Goal: Find specific page/section: Find specific page/section

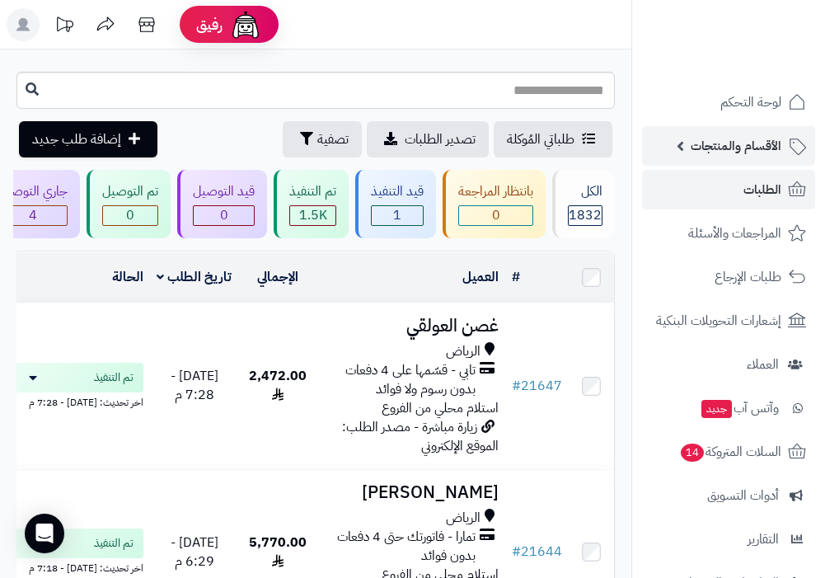
click at [753, 147] on span "الأقسام والمنتجات" at bounding box center [735, 145] width 91 height 23
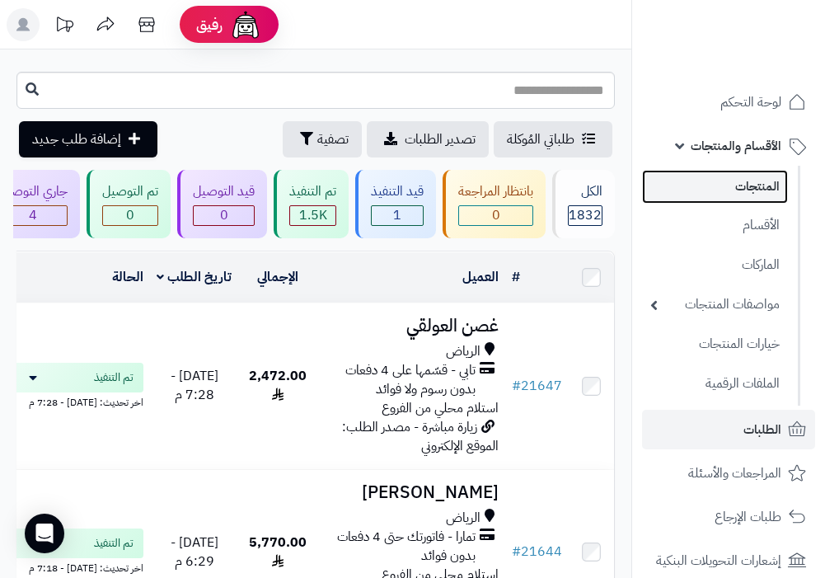
click at [752, 190] on link "المنتجات" at bounding box center [715, 187] width 146 height 34
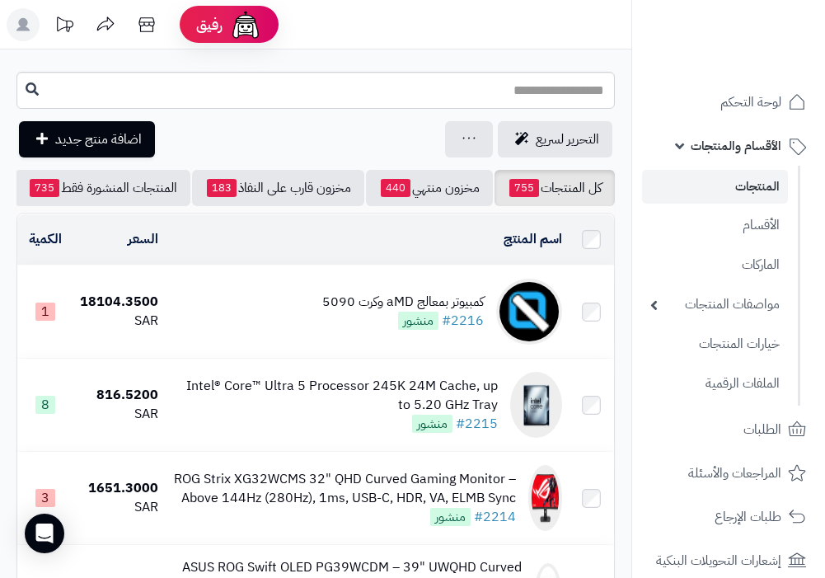
click at [733, 185] on link "المنتجات" at bounding box center [715, 187] width 146 height 34
click at [573, 93] on input "text" at bounding box center [315, 90] width 598 height 37
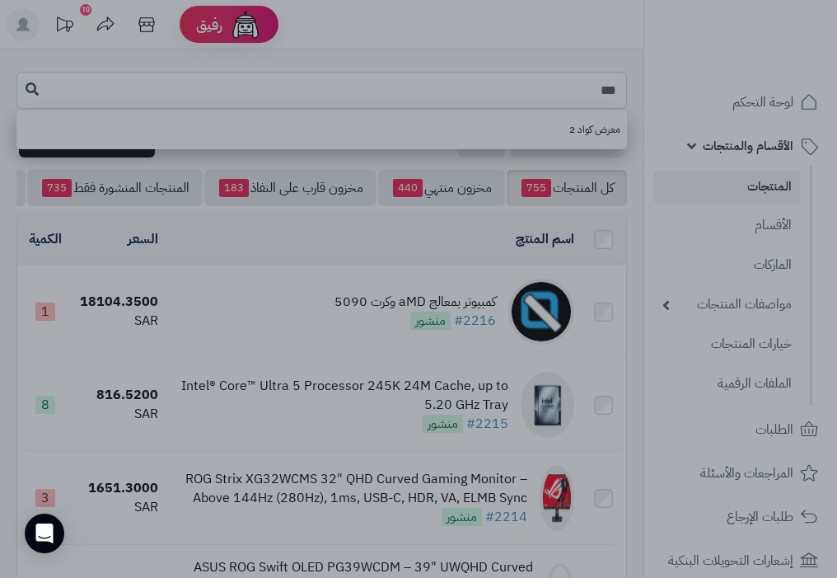
type input "***"
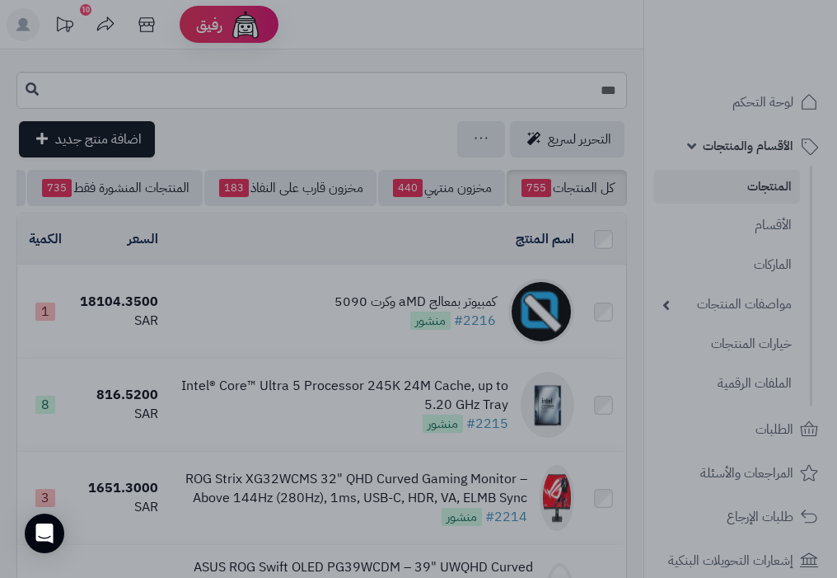
click at [732, 126] on div at bounding box center [418, 289] width 837 height 578
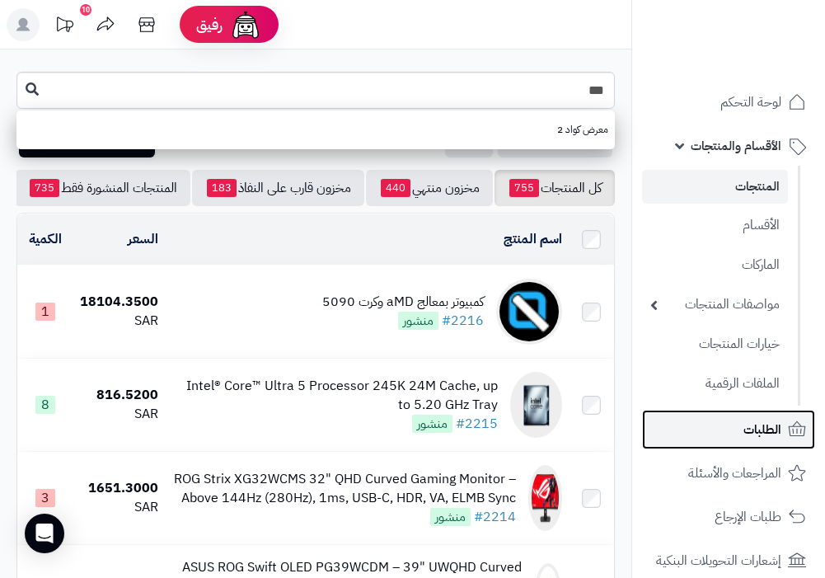
click at [783, 436] on link "الطلبات" at bounding box center [728, 430] width 173 height 40
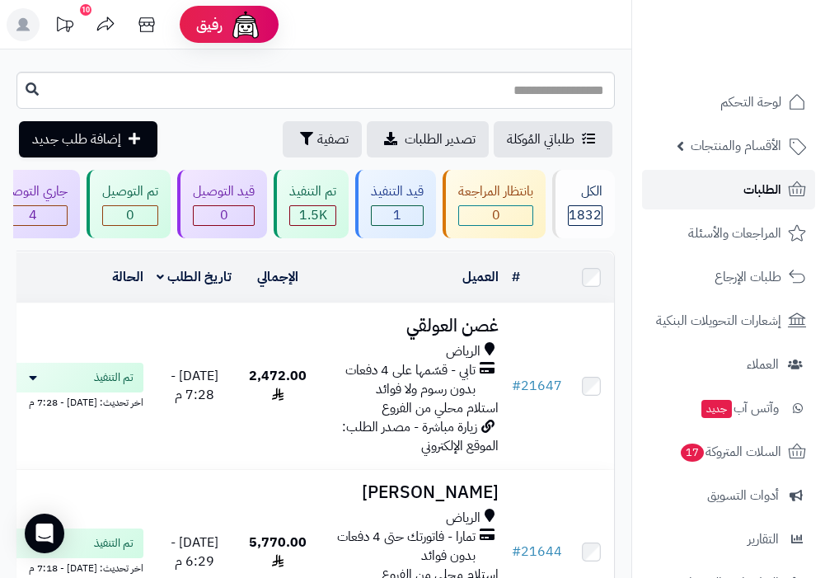
click at [787, 190] on icon at bounding box center [797, 190] width 20 height 20
